Goal: Information Seeking & Learning: Learn about a topic

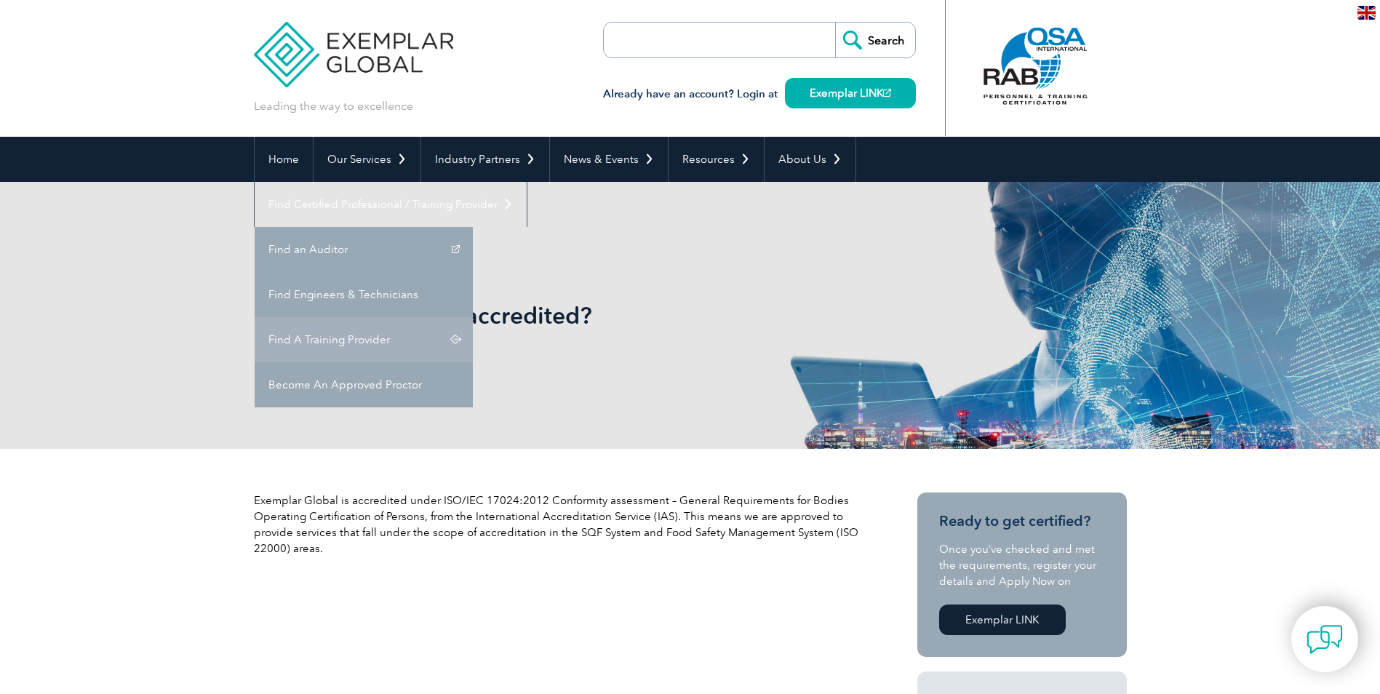
click at [473, 317] on link "Find A Training Provider" at bounding box center [364, 339] width 218 height 45
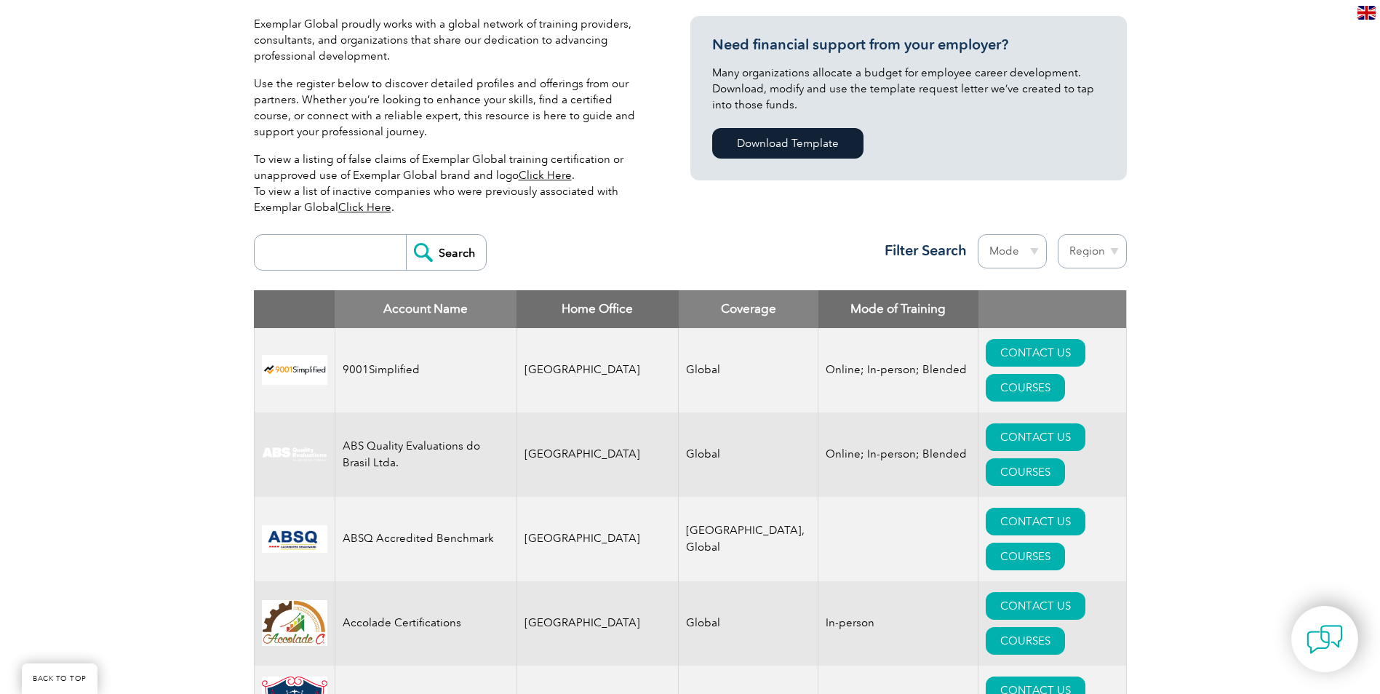
scroll to position [436, 0]
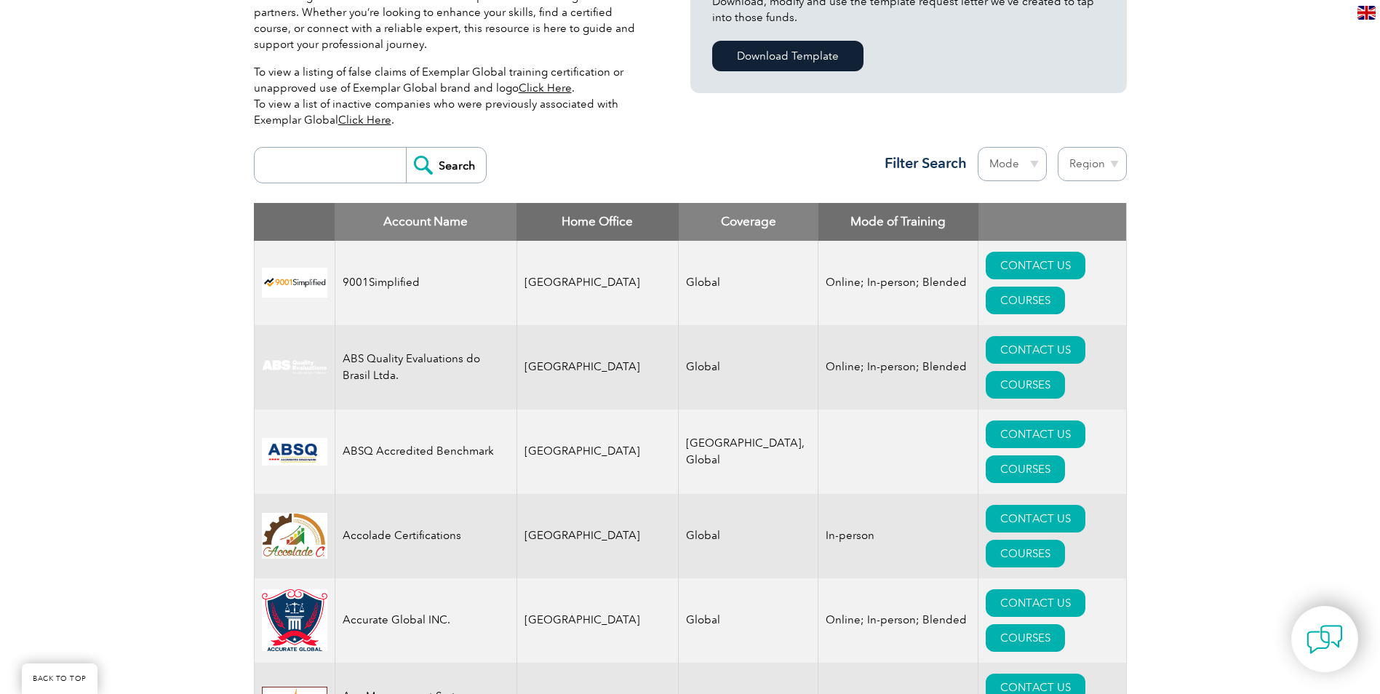
click at [340, 154] on input "search" at bounding box center [334, 165] width 144 height 35
type input "ASQ"
click at [427, 172] on input "Search" at bounding box center [446, 165] width 80 height 35
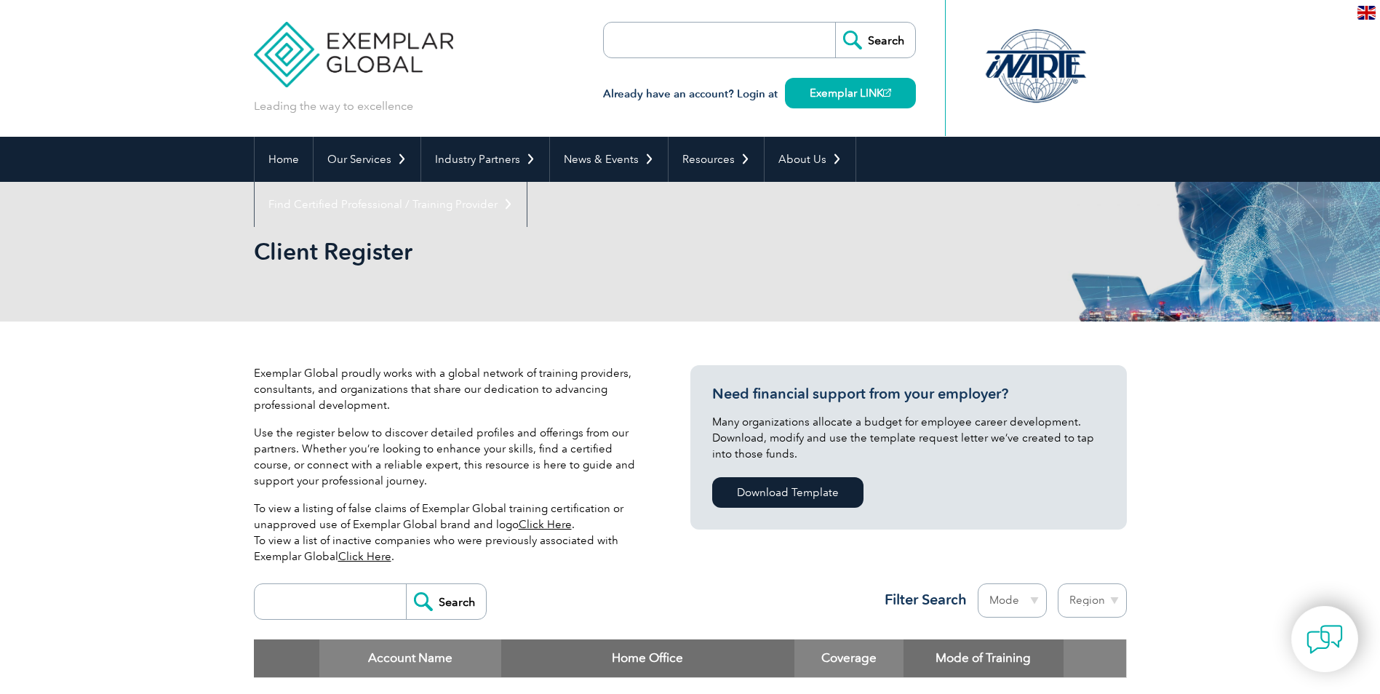
scroll to position [291, 0]
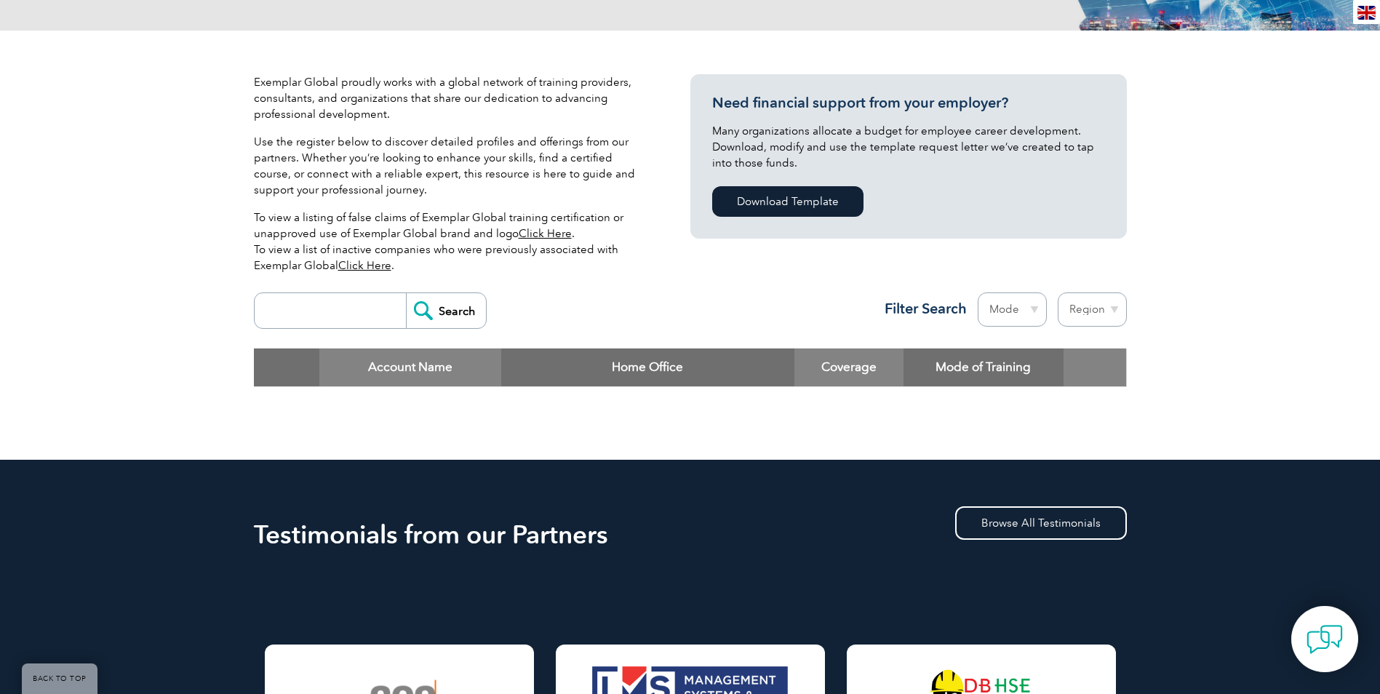
click at [336, 315] on input "search" at bounding box center [334, 310] width 144 height 35
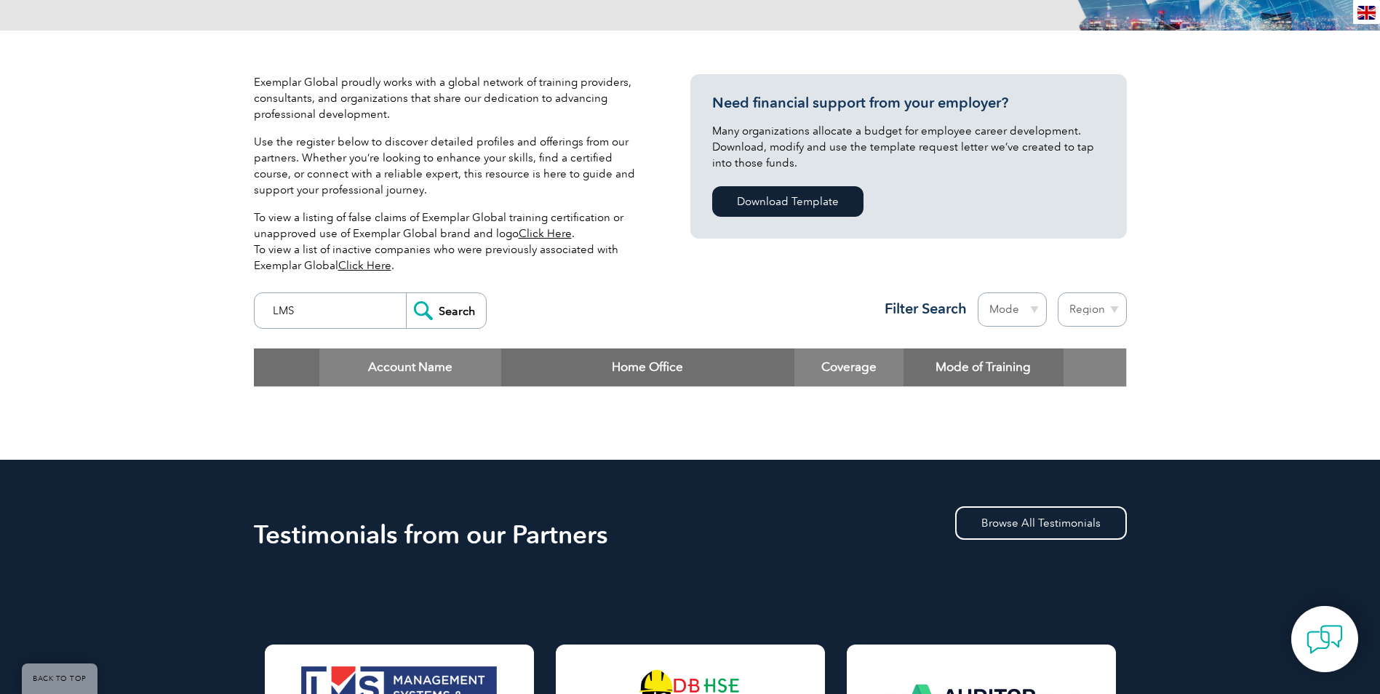
type input "LMS"
click at [428, 308] on input "Search" at bounding box center [446, 310] width 80 height 35
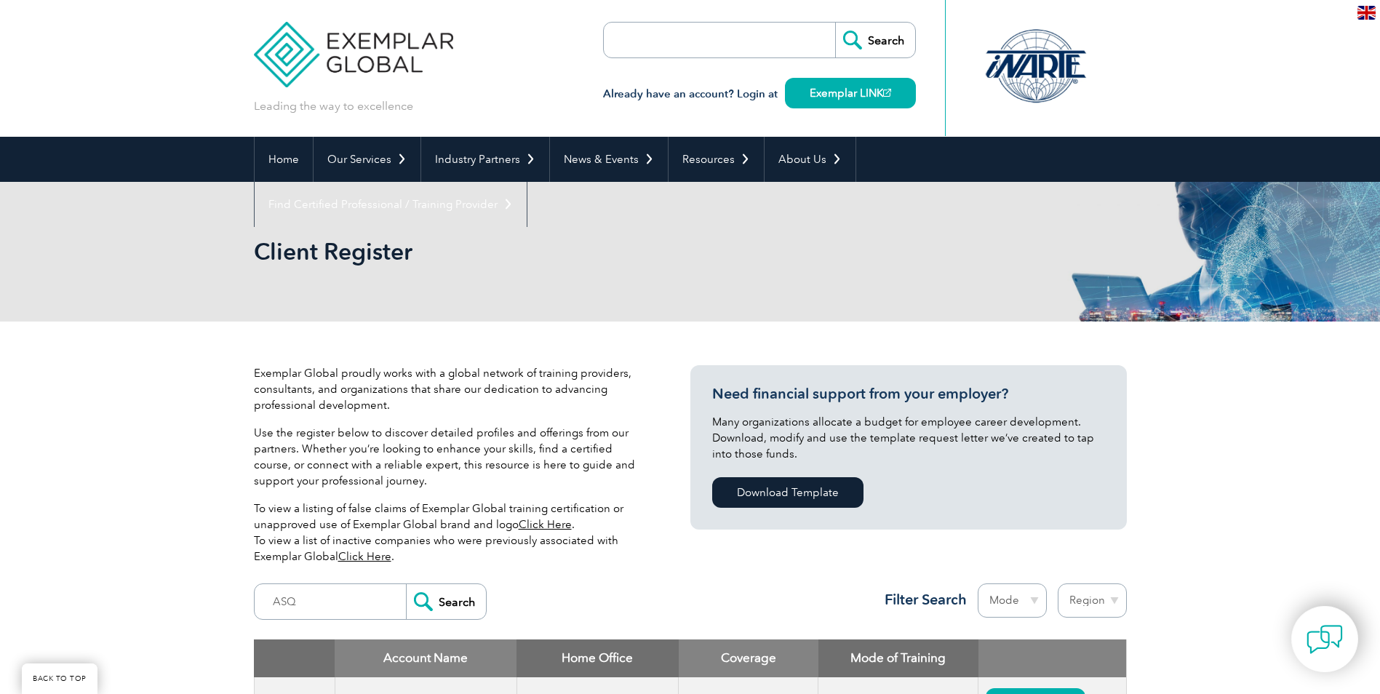
scroll to position [436, 0]
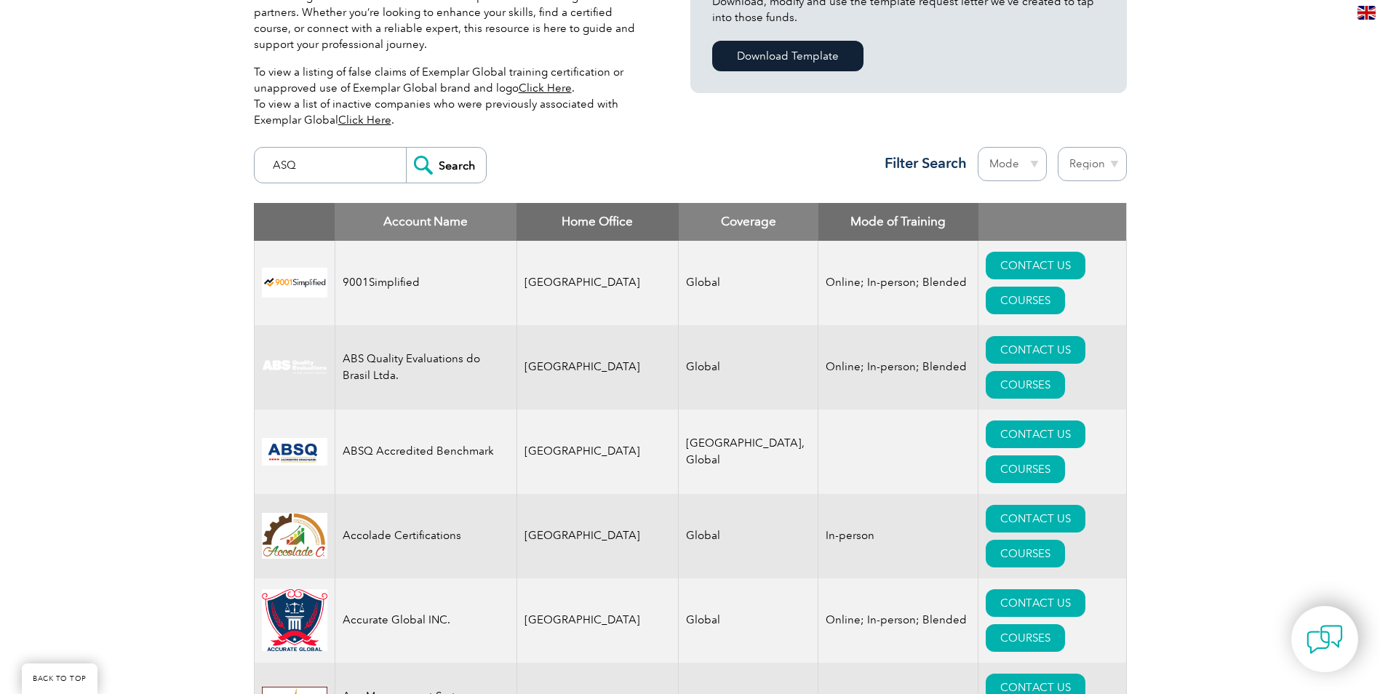
click at [322, 164] on input "ASQ" at bounding box center [334, 165] width 144 height 35
type input "American"
click at [439, 164] on input "Search" at bounding box center [446, 165] width 80 height 35
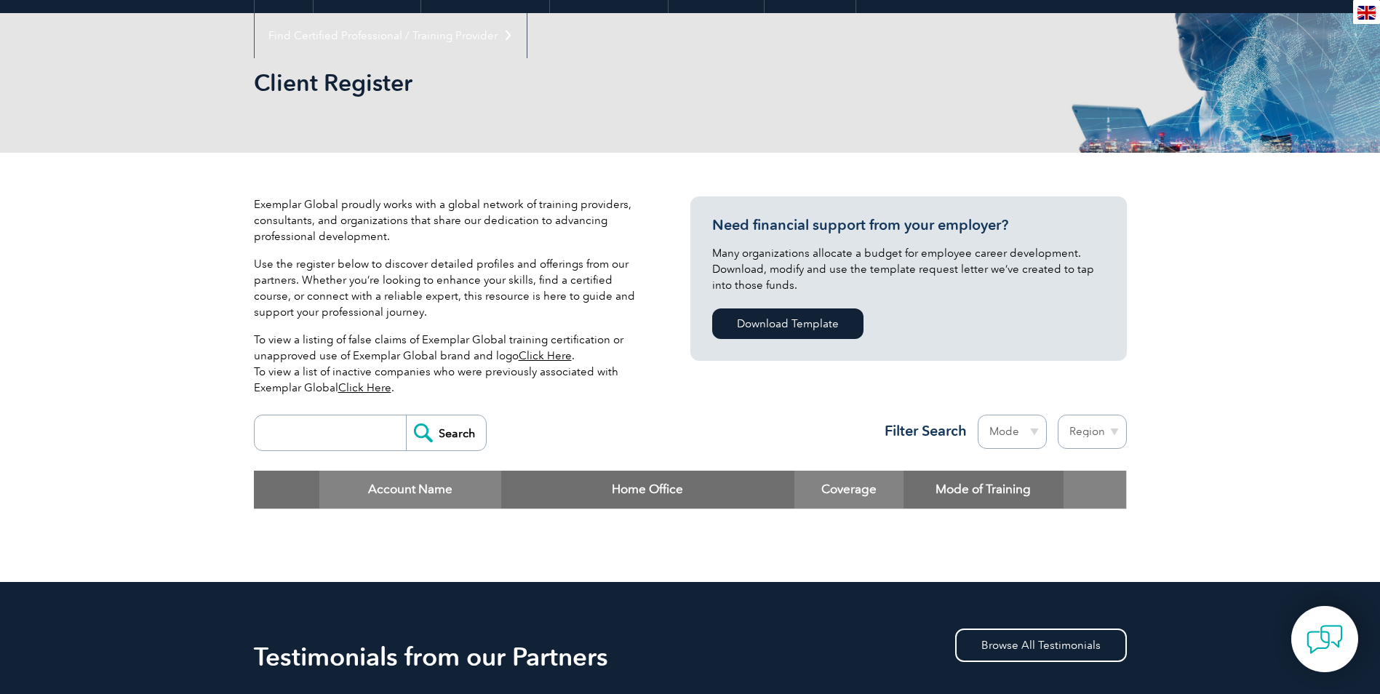
scroll to position [73, 0]
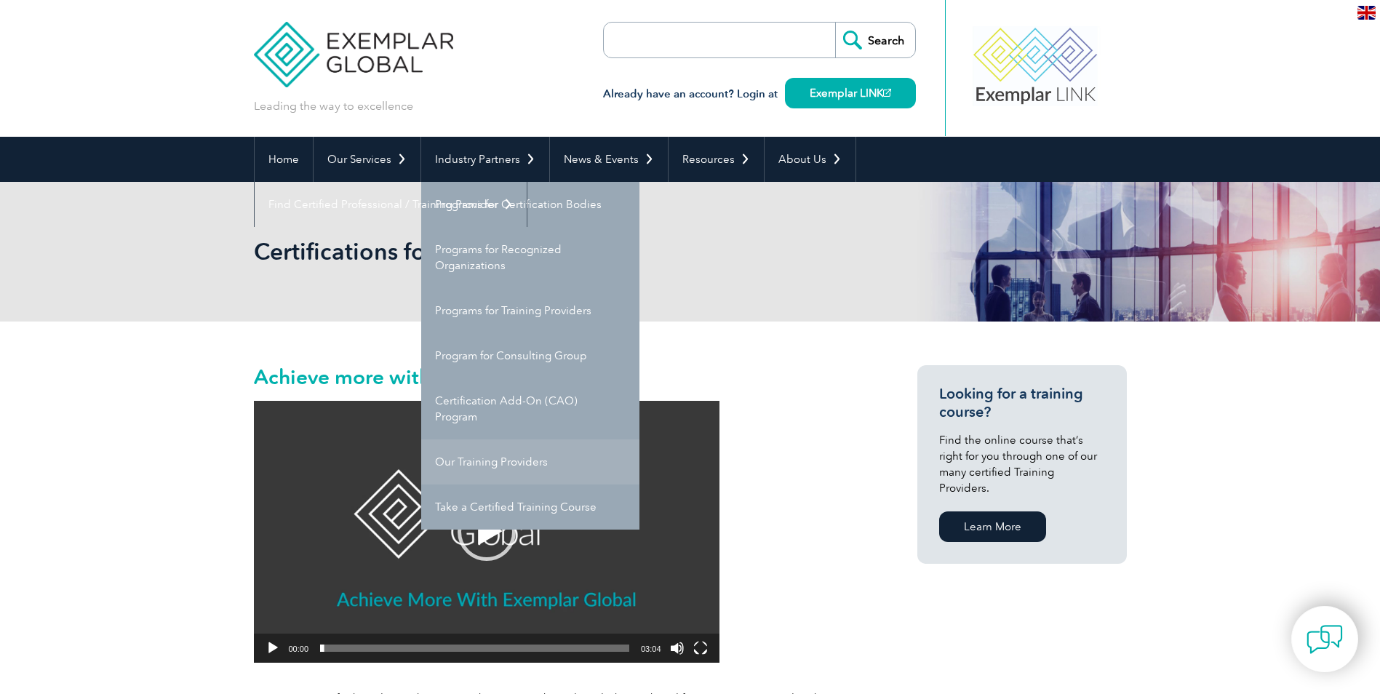
click at [504, 459] on link "Our Training Providers" at bounding box center [530, 461] width 218 height 45
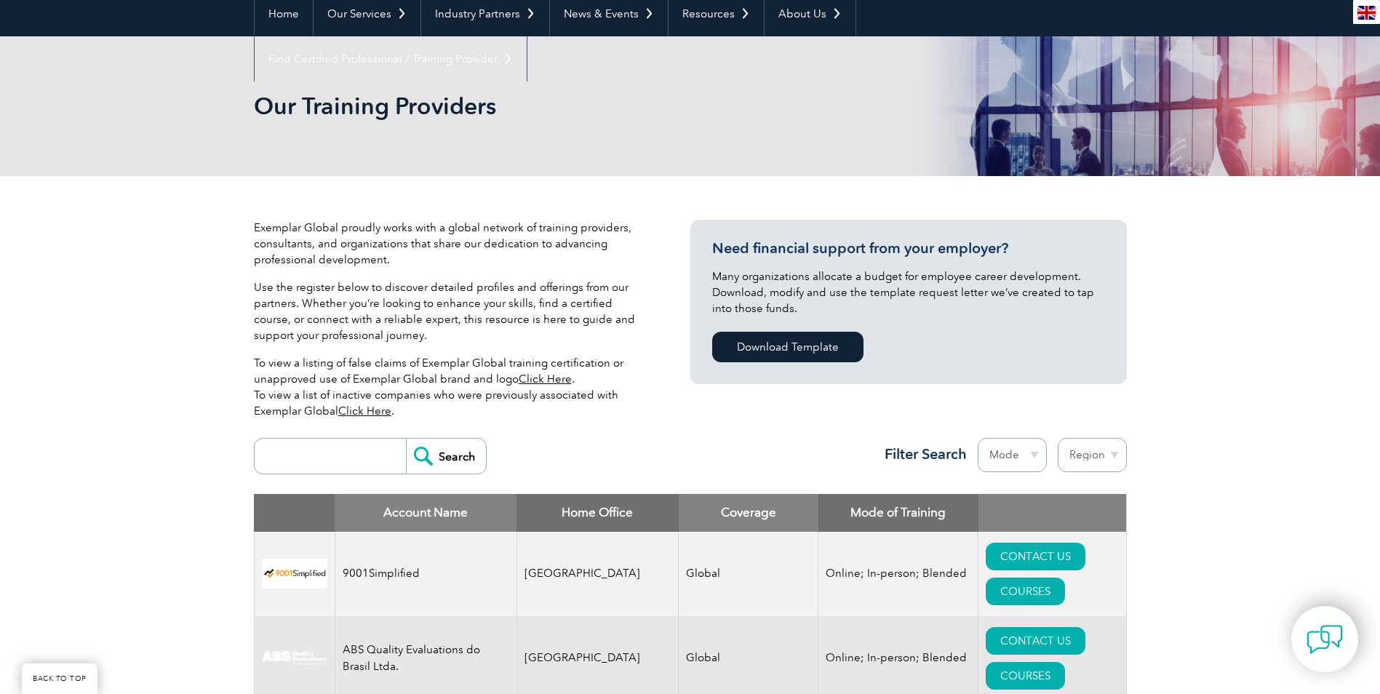
scroll to position [291, 0]
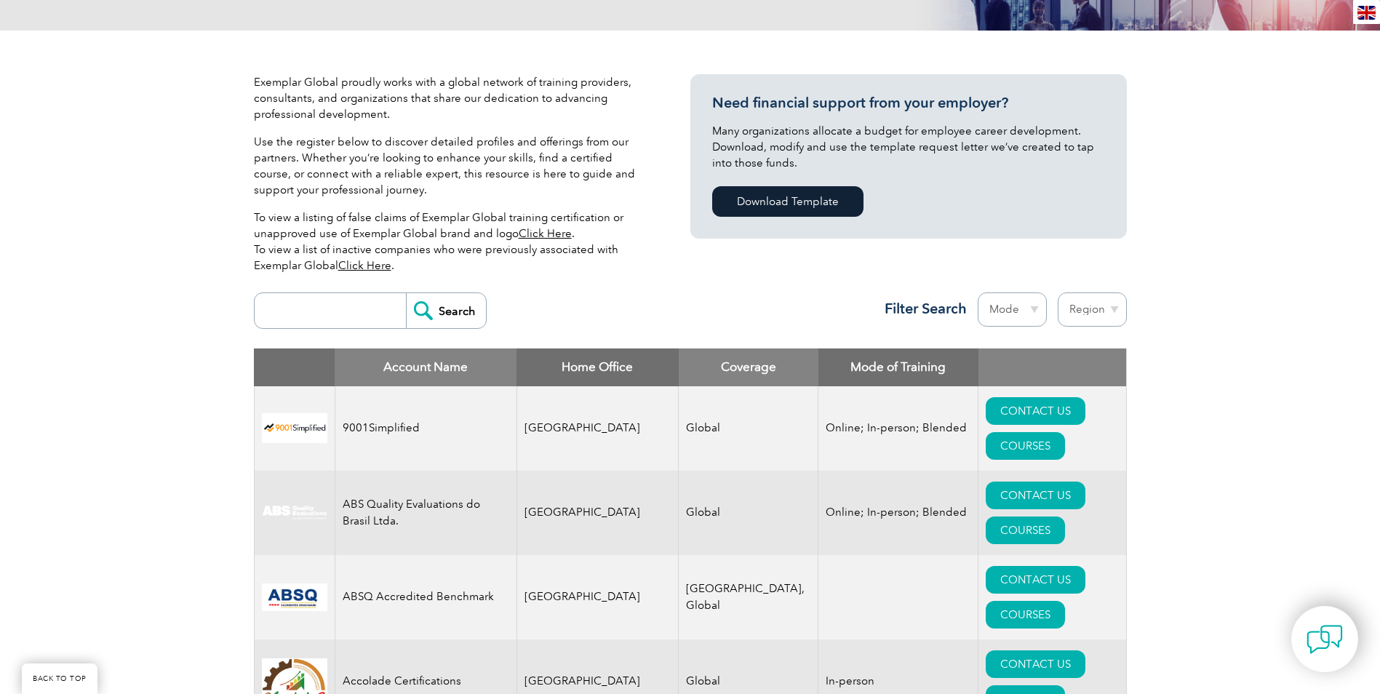
click at [287, 304] on input "search" at bounding box center [334, 310] width 144 height 35
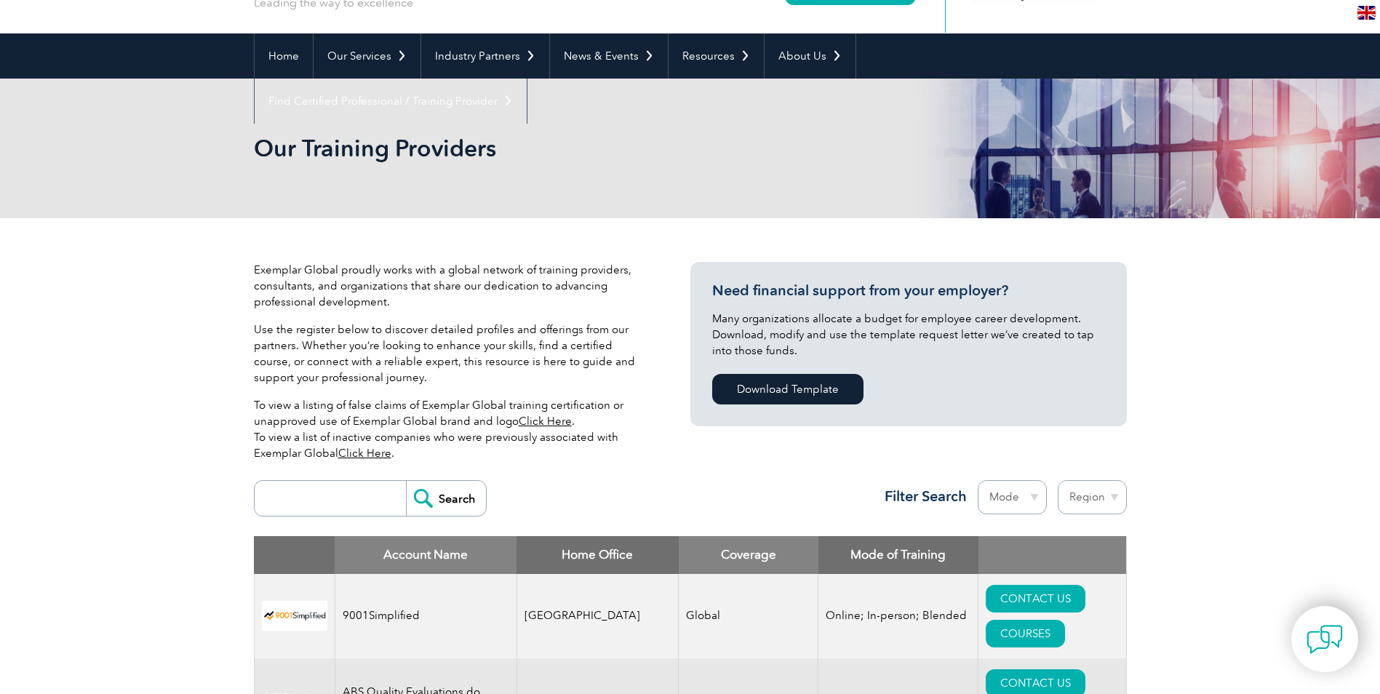
scroll to position [0, 0]
